Goal: Share content: Share content

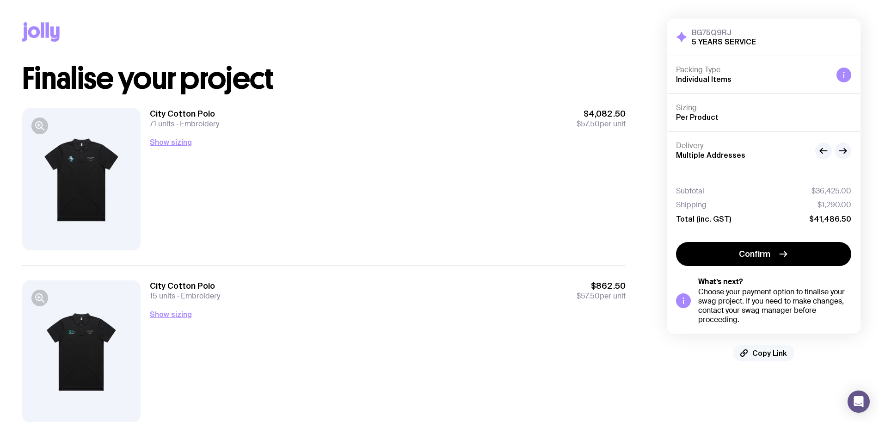
click at [758, 354] on span "Copy Link" at bounding box center [770, 352] width 35 height 9
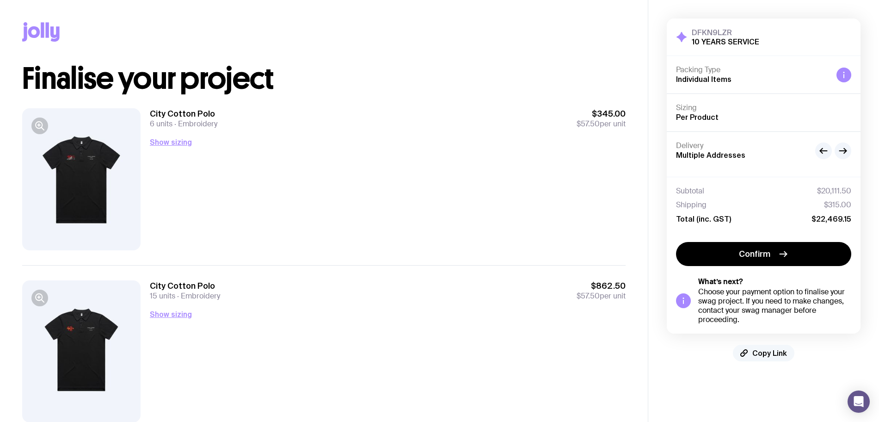
click at [771, 351] on span "Copy Link" at bounding box center [770, 352] width 35 height 9
drag, startPoint x: 770, startPoint y: 354, endPoint x: 759, endPoint y: 353, distance: 11.2
click at [768, 354] on span "Copied!" at bounding box center [770, 352] width 28 height 9
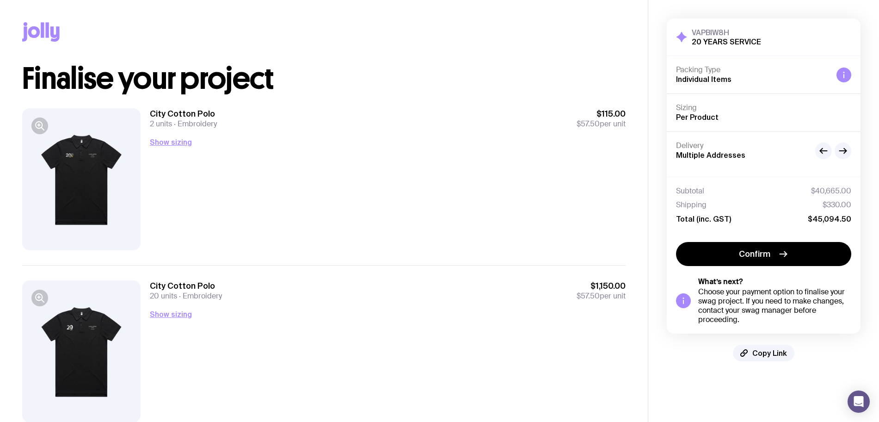
drag, startPoint x: 763, startPoint y: 353, endPoint x: 676, endPoint y: 325, distance: 91.9
click at [764, 353] on span "Copy Link" at bounding box center [770, 352] width 35 height 9
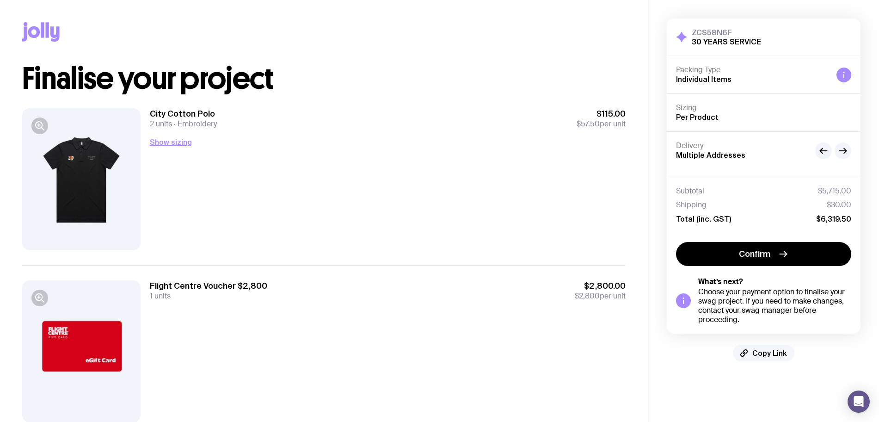
click at [757, 356] on span "Copy Link" at bounding box center [770, 352] width 35 height 9
click at [774, 353] on span "Copied!" at bounding box center [770, 352] width 28 height 9
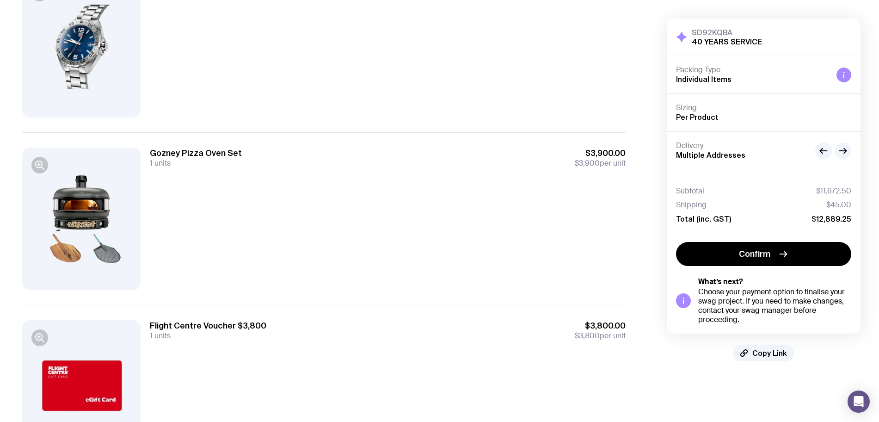
scroll to position [378, 0]
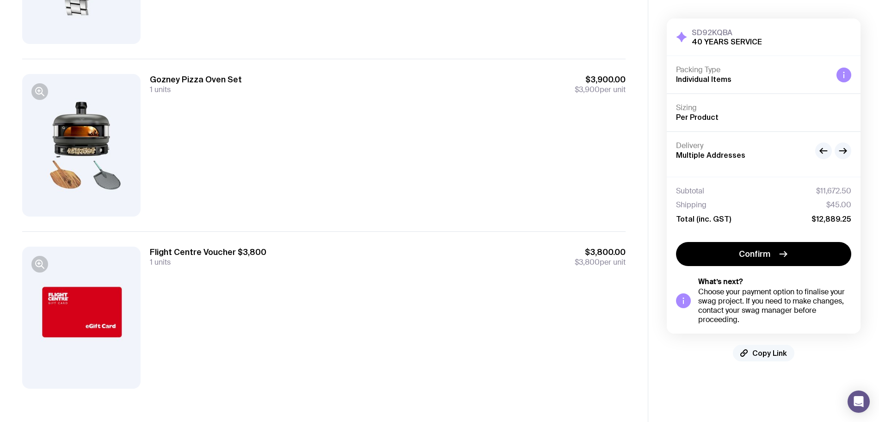
click at [765, 352] on span "Copy Link" at bounding box center [770, 352] width 35 height 9
click at [767, 354] on span "Copied!" at bounding box center [770, 352] width 28 height 9
click at [771, 353] on span "Copied!" at bounding box center [770, 352] width 28 height 9
